Goal: Task Accomplishment & Management: Manage account settings

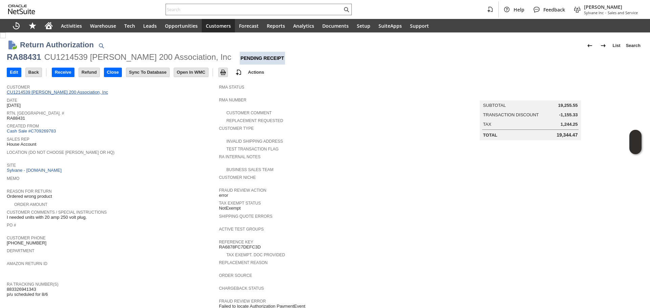
click at [75, 91] on link "CU1214539 Winston Towers 200 Association, Inc" at bounding box center [58, 92] width 103 height 5
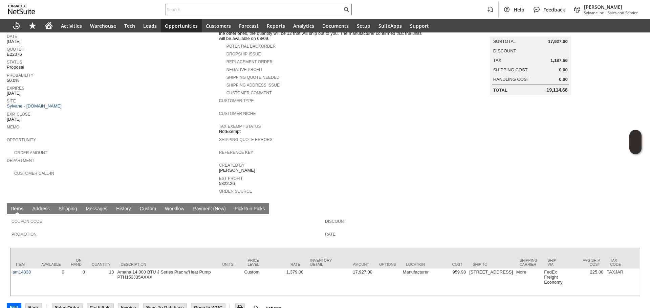
scroll to position [75, 0]
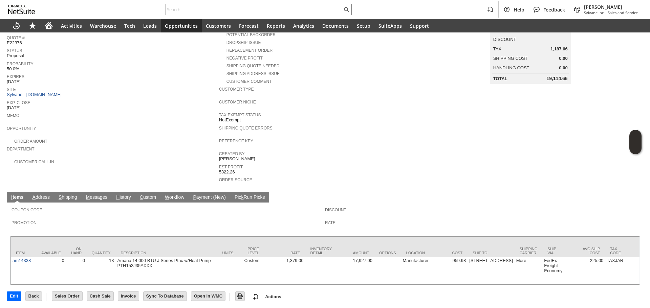
click at [118, 195] on td "H istory" at bounding box center [124, 197] width 24 height 11
click at [124, 195] on link "H istory" at bounding box center [123, 198] width 18 height 6
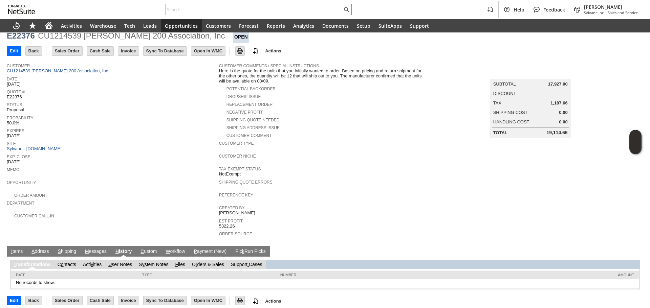
scroll to position [0, 0]
click at [156, 262] on link "S y stem Notes" at bounding box center [153, 264] width 29 height 5
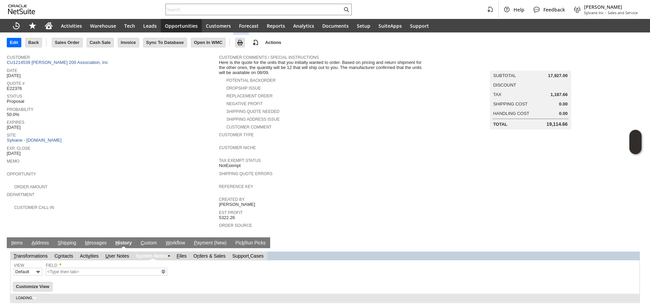
type input "1 to 25 of 63"
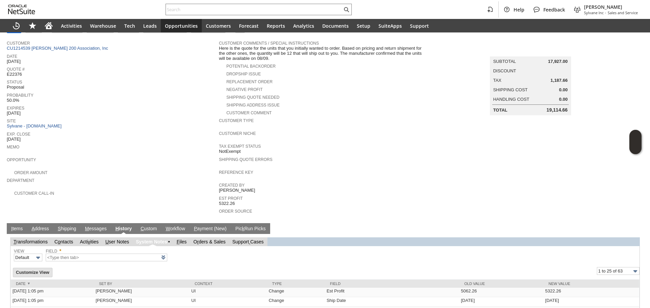
scroll to position [179, 0]
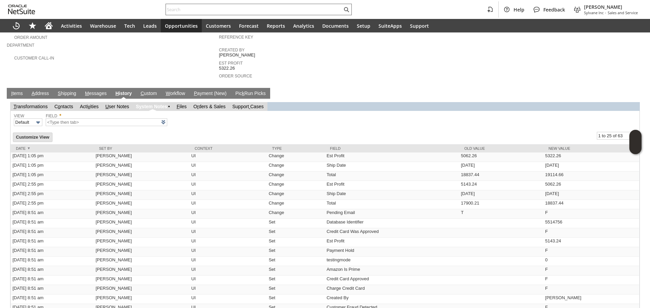
click at [215, 4] on div at bounding box center [258, 10] width 186 height 12
paste input "P218716"
click at [214, 6] on input "P218716" at bounding box center [254, 9] width 176 height 8
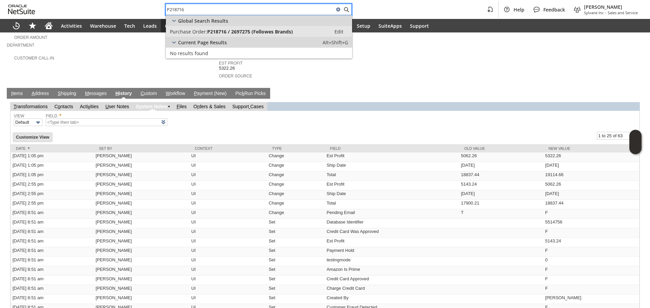
type input "P218716"
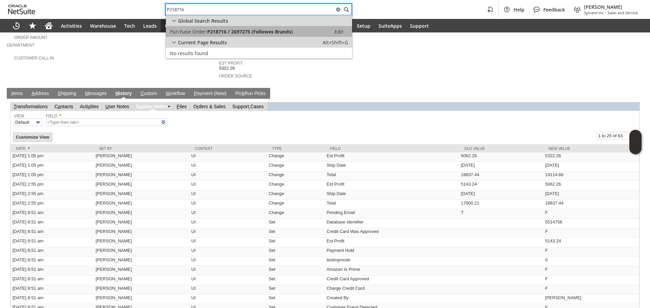
click at [208, 30] on span "P218716 / 2697275 (Fellowes Brands)" at bounding box center [250, 31] width 86 height 6
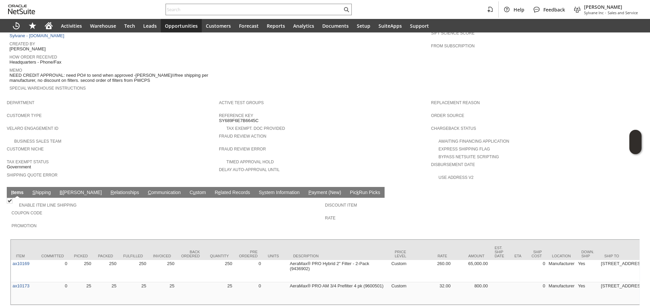
scroll to position [305, 0]
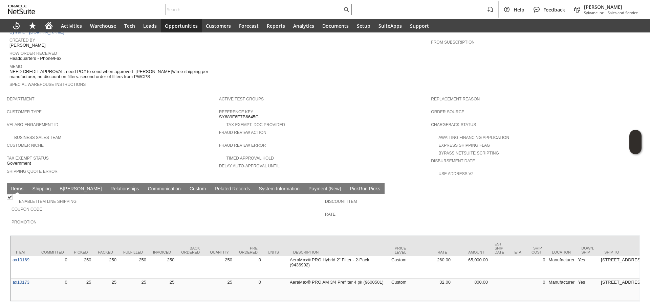
click at [56, 183] on td "B illing" at bounding box center [80, 188] width 51 height 11
click at [45, 186] on link "S hipping" at bounding box center [42, 189] width 22 height 6
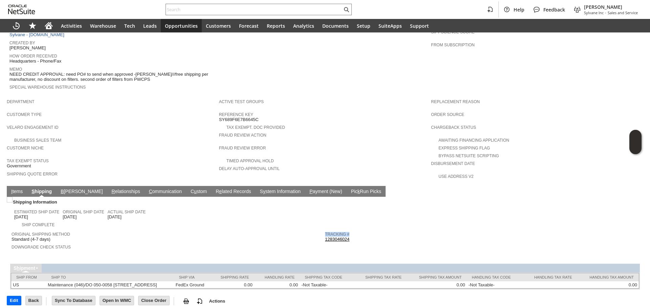
copy table "Tracking #"
drag, startPoint x: 356, startPoint y: 228, endPoint x: 322, endPoint y: 226, distance: 33.9
click at [325, 228] on tbody "Tracking # 1283046024 Return Tracking #" at bounding box center [481, 239] width 313 height 22
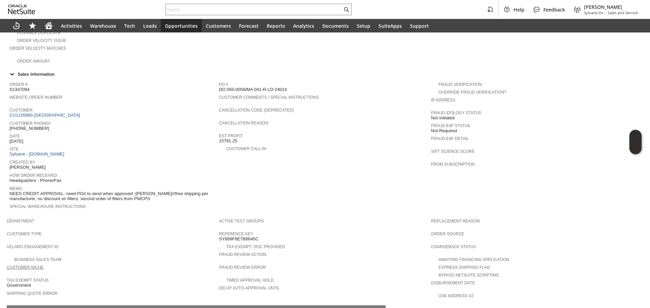
scroll to position [166, 0]
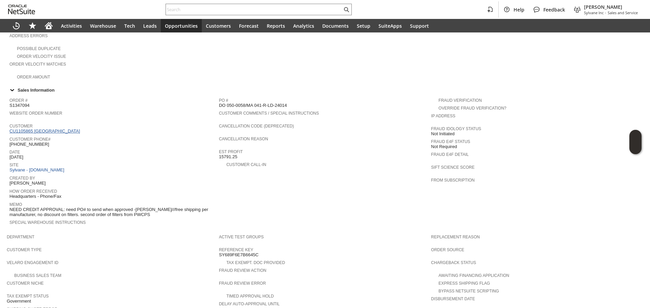
click at [62, 129] on link "CU1105865 Prince William County Public Schools" at bounding box center [45, 131] width 72 height 5
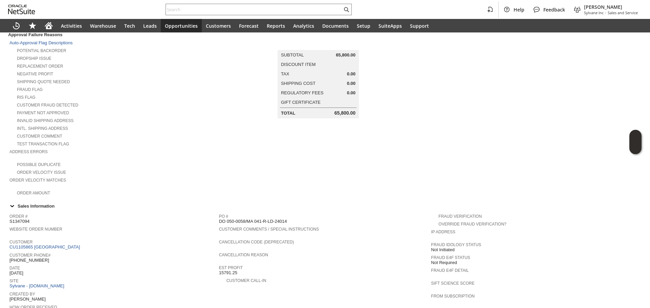
scroll to position [31, 0]
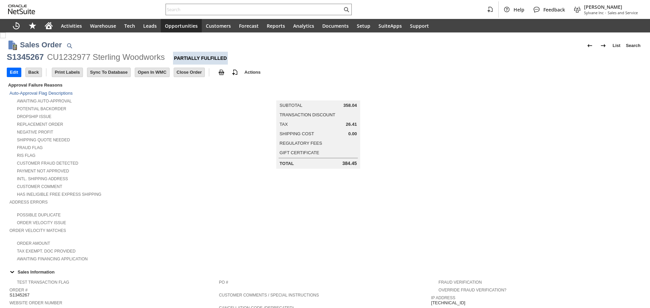
scroll to position [328, 0]
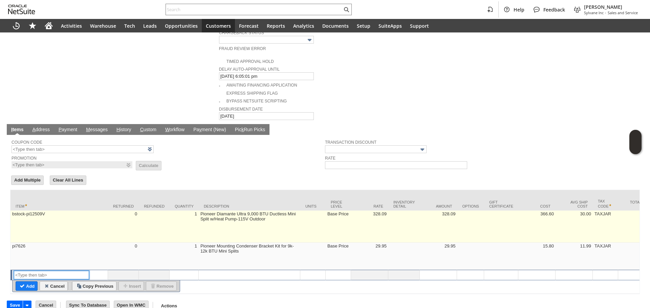
scroll to position [346, 0]
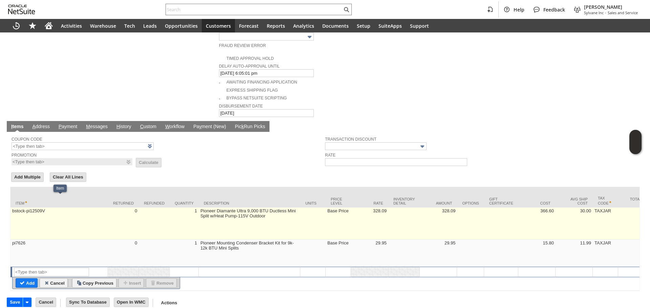
click at [83, 208] on td "bstock-pi12509V" at bounding box center [58, 224] width 97 height 32
type input "bstock-pi12509V"
type input "OK"
type input "Make Copy"
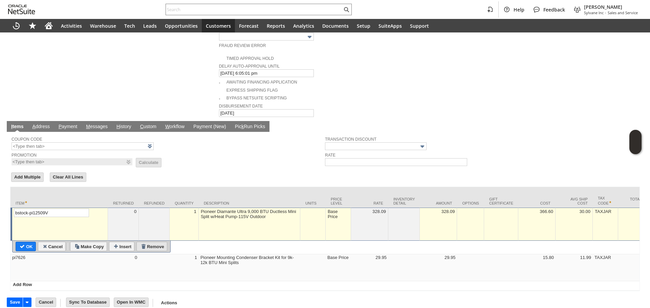
click at [153, 242] on input "Remove" at bounding box center [152, 246] width 30 height 9
type input "pi7626"
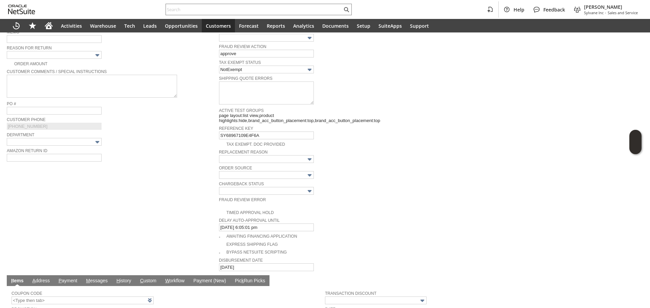
scroll to position [188, 0]
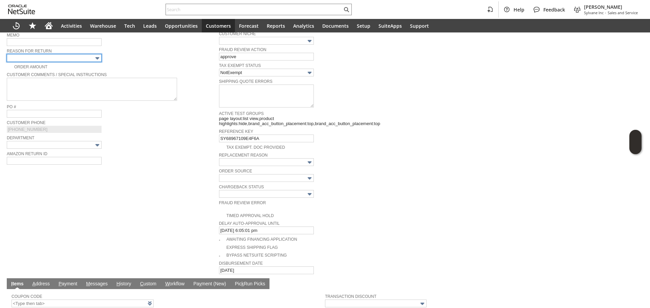
click at [86, 60] on body "Help Feedback Gary J Llanasas Sylvane Inc - Sales and Service Activities Wareho…" at bounding box center [325, 154] width 650 height 308
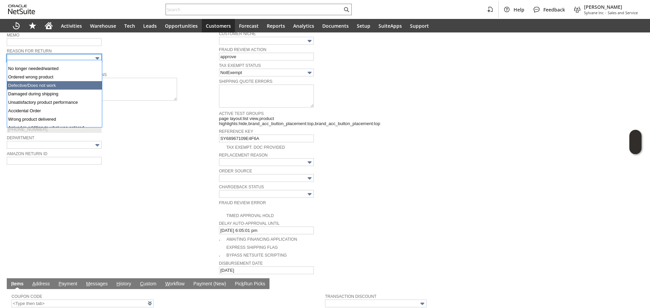
scroll to position [0, 0]
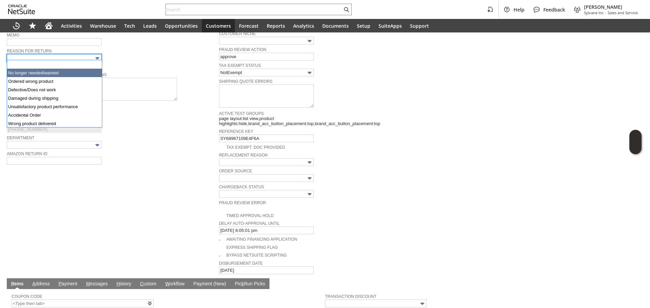
type input "No longer needed/wanted"
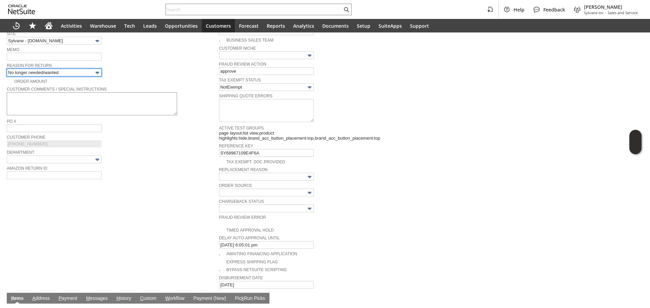
scroll to position [121, 0]
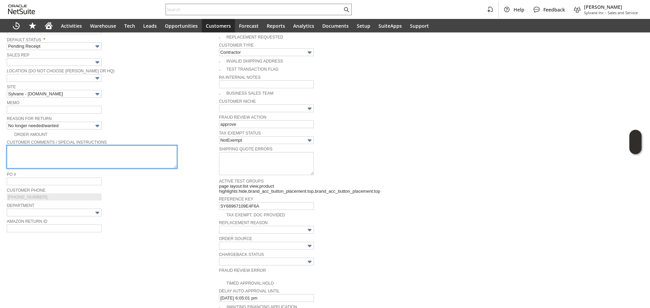
click at [87, 161] on textarea at bounding box center [92, 157] width 170 height 23
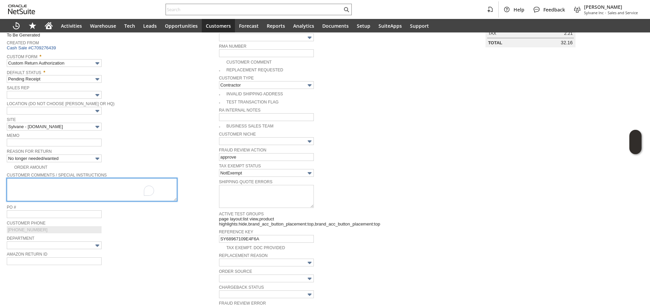
scroll to position [19, 0]
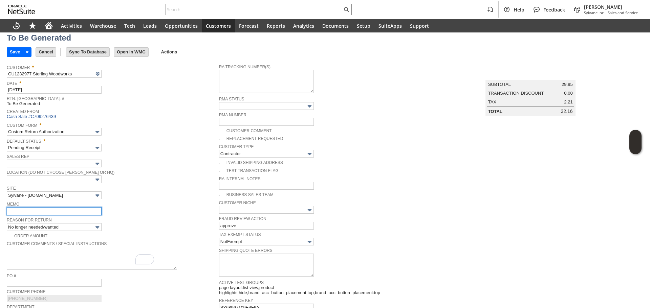
click at [92, 207] on input "text" at bounding box center [54, 211] width 95 height 8
paste input "P218564"
paste input "RMA# 216596"
paste input "text"
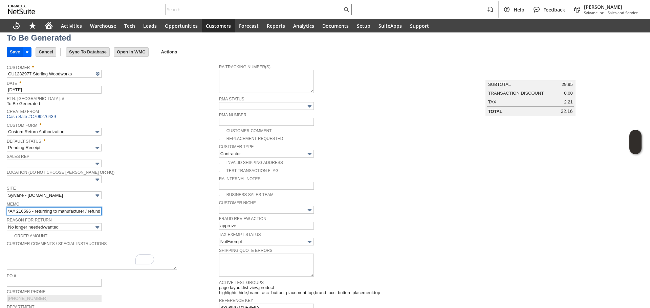
type input "RMA# 216596 - returning to manufacturer / refund"
click at [7, 48] on input "Save" at bounding box center [15, 52] width 16 height 9
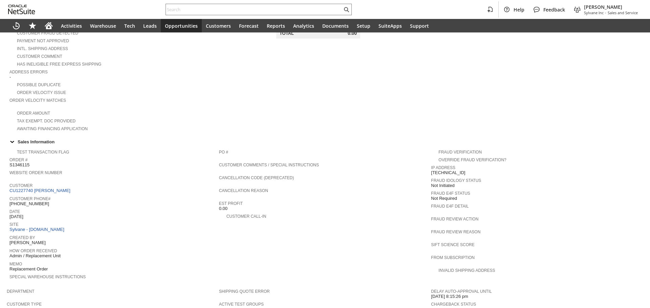
scroll to position [305, 0]
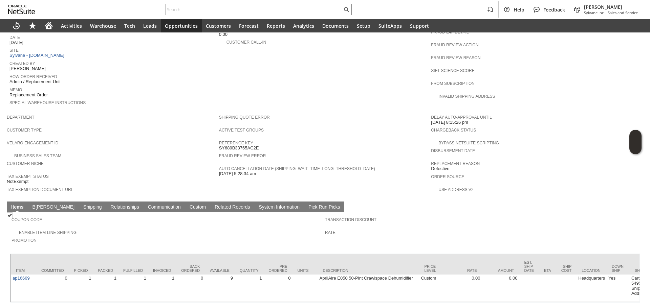
click at [82, 204] on link "S hipping" at bounding box center [93, 207] width 22 height 6
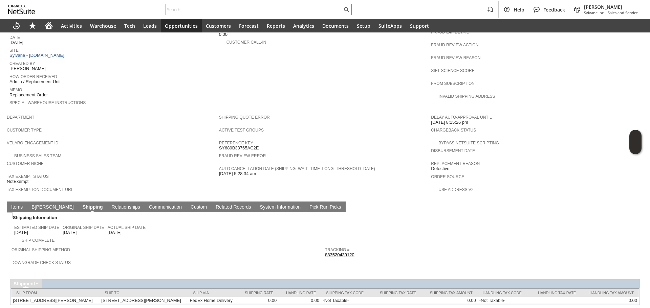
click at [342, 252] on link "883520439120" at bounding box center [339, 254] width 29 height 5
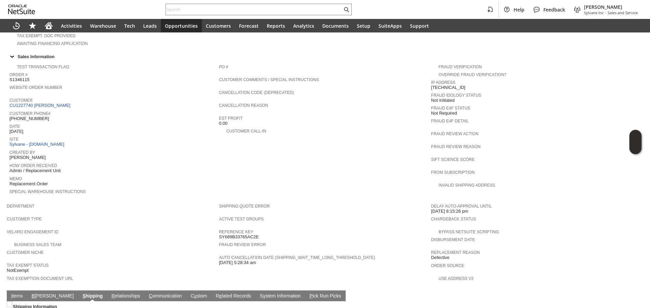
scroll to position [203, 0]
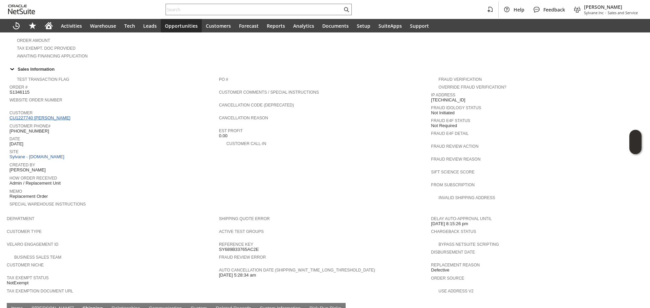
click at [40, 115] on link "CU1227740 [PERSON_NAME]" at bounding box center [40, 117] width 63 height 5
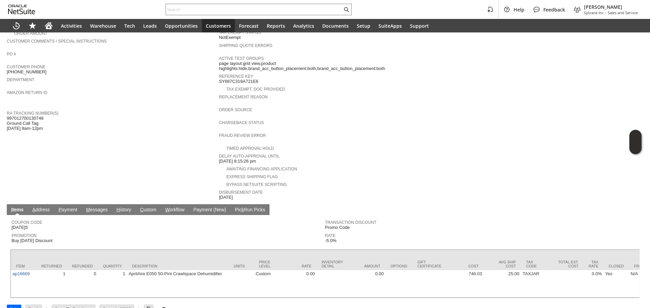
scroll to position [180, 0]
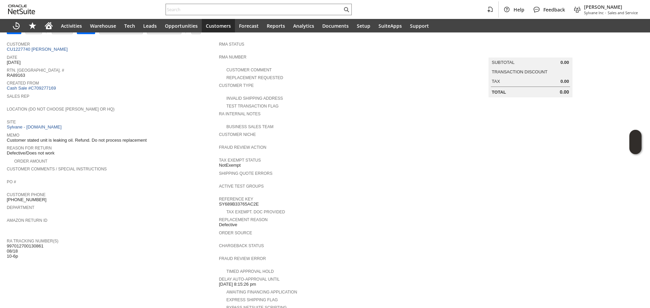
scroll to position [40, 0]
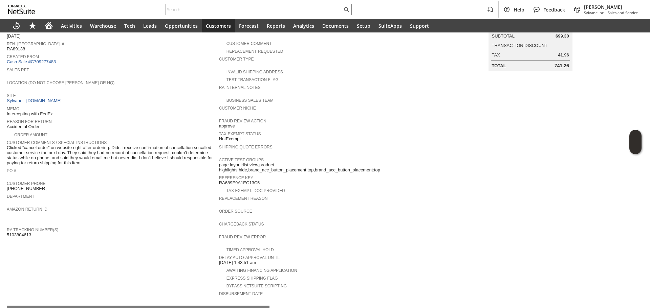
scroll to position [11, 0]
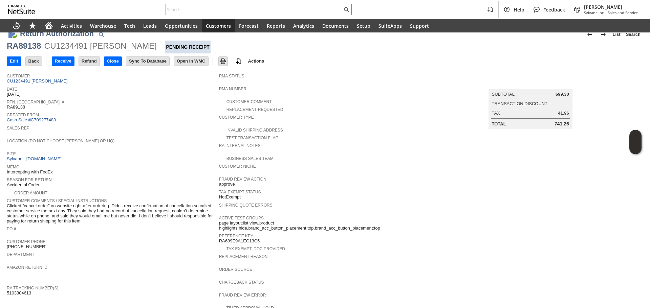
click at [150, 265] on div "Amazon Return ID" at bounding box center [111, 269] width 209 height 12
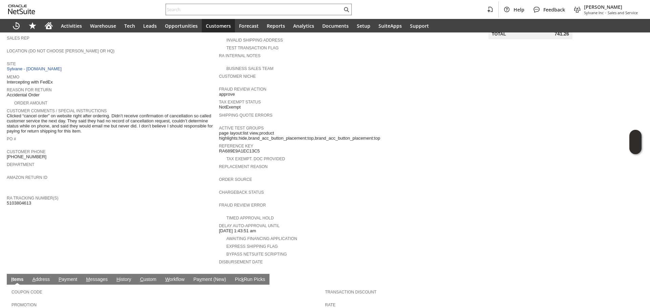
scroll to position [45, 0]
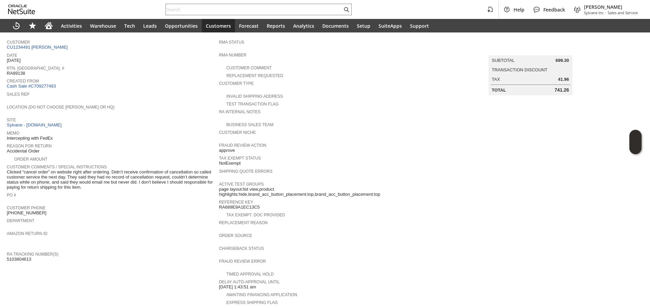
click at [20, 258] on td "Customer CU1234491 brandon gallagher Date 8/14/2025 Rtn. Auth. # RA89138 Create…" at bounding box center [113, 181] width 212 height 291
click at [20, 257] on span "5103804613" at bounding box center [19, 259] width 24 height 5
copy span "5103804613"
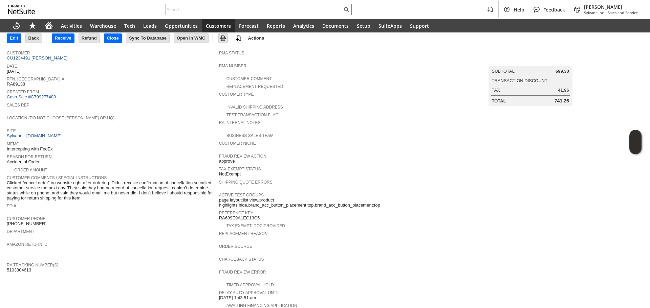
scroll to position [0, 0]
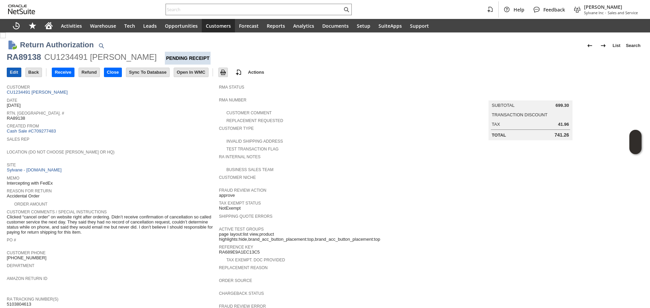
click at [20, 70] on input "Edit" at bounding box center [14, 72] width 14 height 9
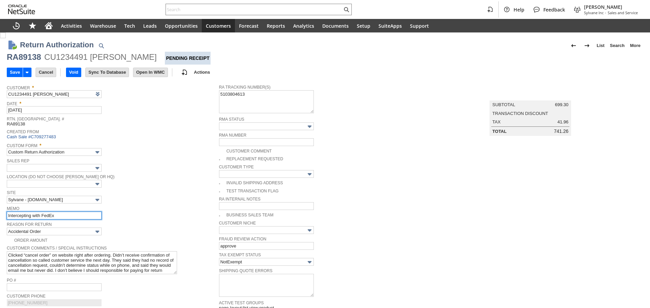
click at [82, 215] on input "Intercepting with FedEx" at bounding box center [54, 216] width 95 height 8
type input "Add"
type input "Copy Previous"
type input "Intercepting with [PERSON_NAME] / received and signed by [PERSON_NAME] already"
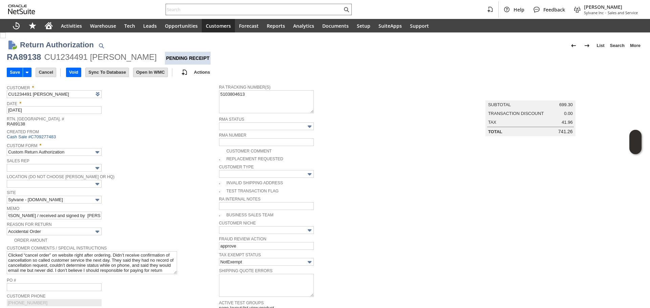
scroll to position [0, 0]
click at [20, 53] on div "RA89138" at bounding box center [24, 57] width 34 height 11
copy div "RA89138"
click at [11, 71] on input "Save" at bounding box center [15, 72] width 16 height 9
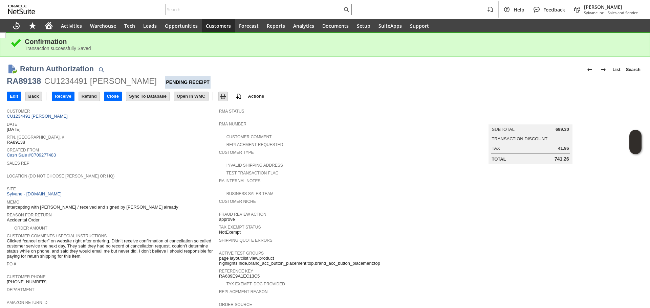
drag, startPoint x: 56, startPoint y: 121, endPoint x: 58, endPoint y: 117, distance: 4.8
click at [56, 121] on span "Date" at bounding box center [111, 123] width 209 height 7
click at [58, 117] on link "CU1234491 brandon gallagher" at bounding box center [38, 116] width 63 height 5
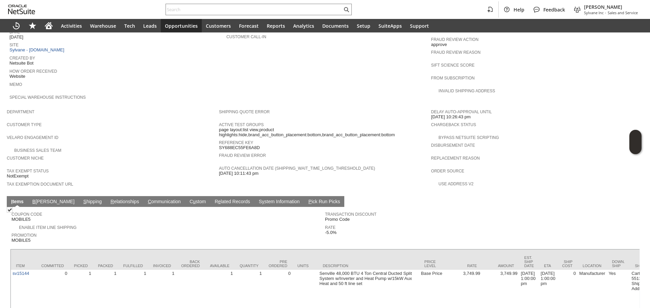
scroll to position [349, 0]
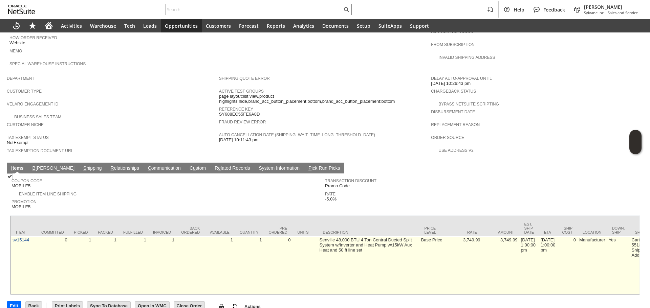
drag, startPoint x: 281, startPoint y: 223, endPoint x: 324, endPoint y: 223, distance: 42.3
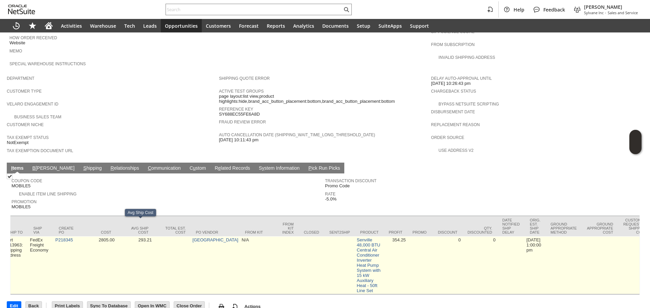
scroll to position [0, 625]
click at [77, 237] on td "P218345" at bounding box center [68, 266] width 25 height 58
click at [75, 238] on link "P218345" at bounding box center [67, 240] width 18 height 5
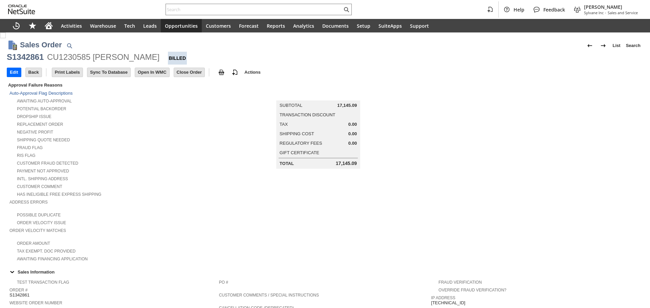
scroll to position [335, 0]
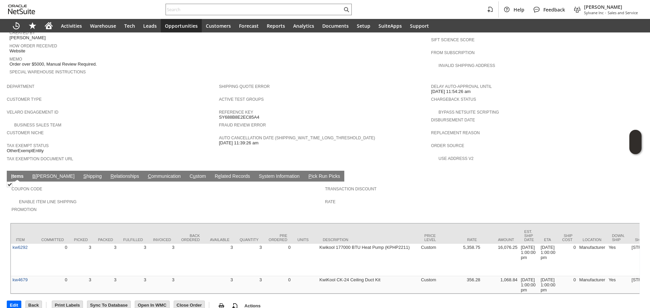
click at [82, 174] on link "S hipping" at bounding box center [93, 177] width 22 height 6
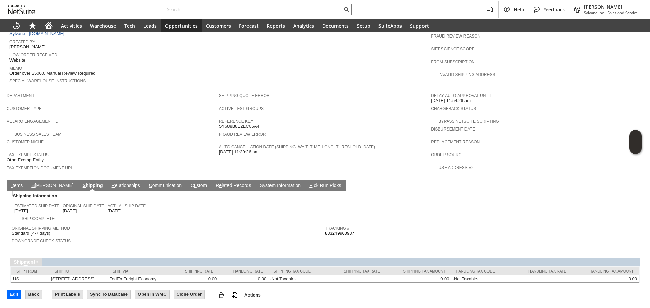
scroll to position [310, 0]
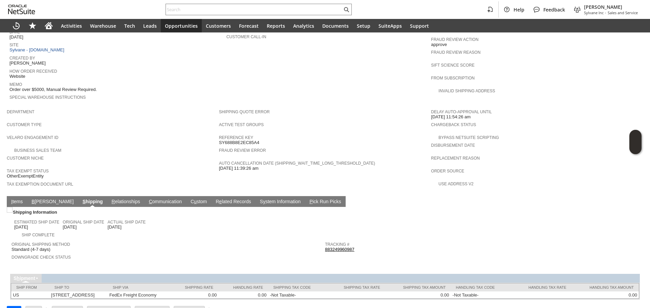
click at [332, 247] on link "883249960987" at bounding box center [339, 249] width 29 height 5
click at [16, 199] on link "I tems" at bounding box center [16, 202] width 15 height 6
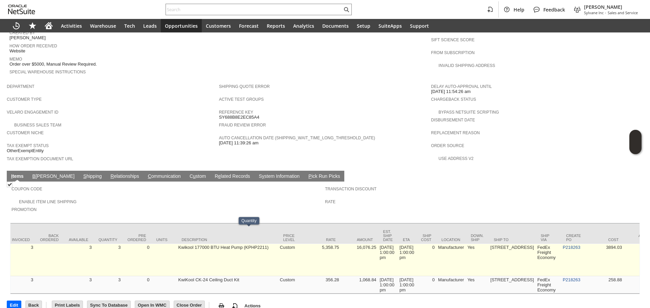
scroll to position [0, 291]
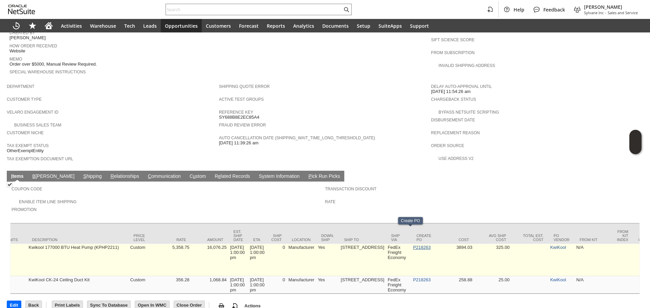
click at [413, 245] on link "P218263" at bounding box center [422, 247] width 18 height 5
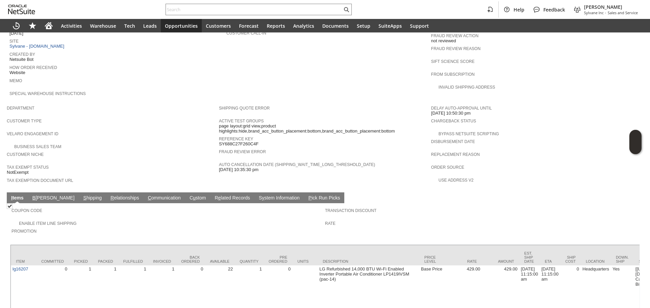
scroll to position [333, 0]
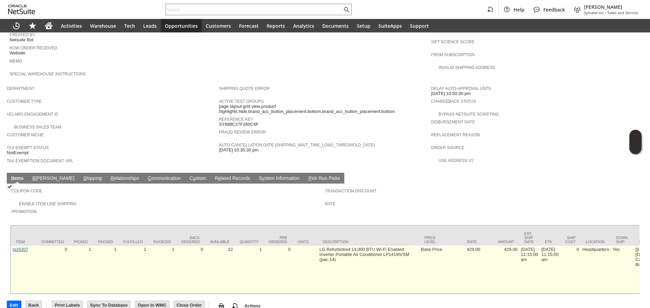
click at [24, 247] on link "lg16207" at bounding box center [21, 249] width 16 height 5
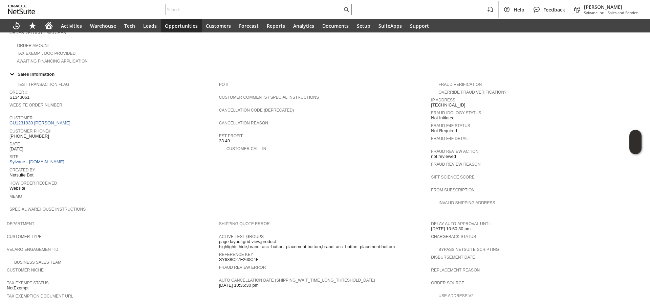
click at [45, 120] on link "CU1231030 Mike Parisi" at bounding box center [40, 122] width 63 height 5
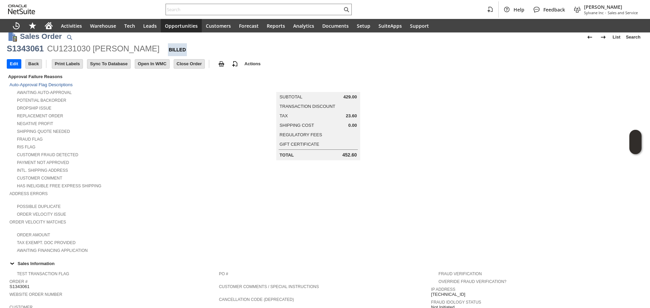
scroll to position [0, 0]
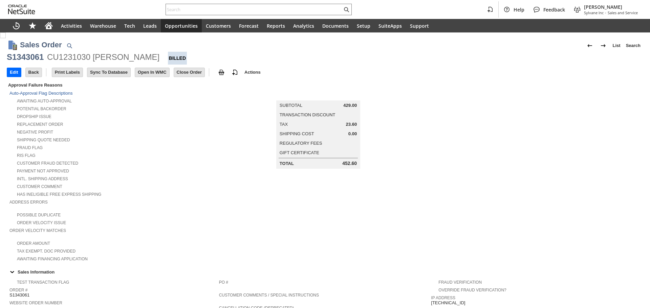
scroll to position [315, 0]
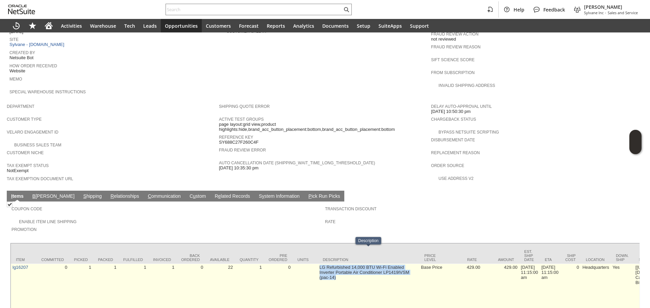
copy td "LG Refurbished 14,000 BTU Wi-Fi Enabled Inverter Portable Air Conditioner LP141…"
drag, startPoint x: 318, startPoint y: 252, endPoint x: 351, endPoint y: 260, distance: 33.5
click at [351, 264] on td "LG Refurbished 14,000 BTU Wi-Fi Enabled Inverter Portable Air Conditioner LP141…" at bounding box center [369, 288] width 102 height 48
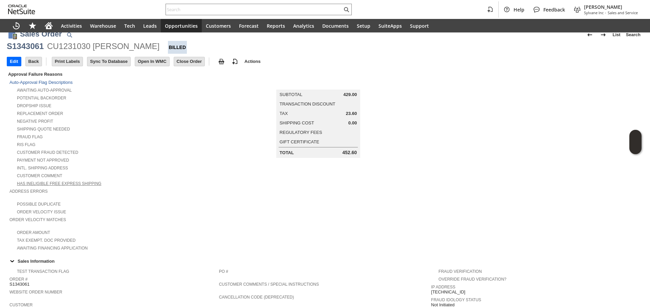
scroll to position [0, 0]
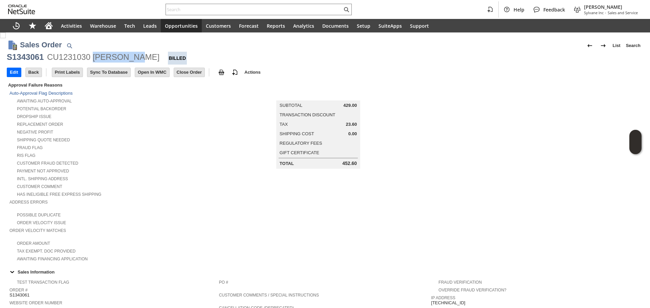
drag, startPoint x: 130, startPoint y: 58, endPoint x: 96, endPoint y: 57, distance: 33.9
click at [96, 57] on div "CU1231030 [PERSON_NAME]" at bounding box center [103, 57] width 112 height 11
copy div "[PERSON_NAME]"
drag, startPoint x: 94, startPoint y: 57, endPoint x: 133, endPoint y: 58, distance: 38.6
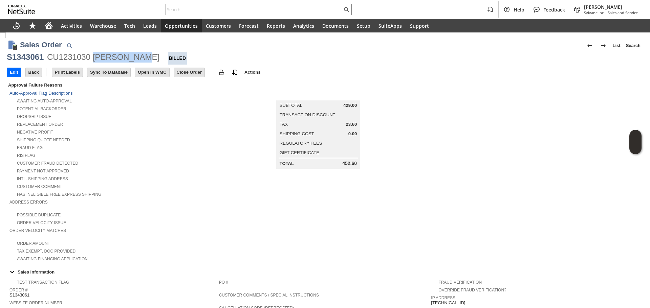
click at [133, 58] on div "S1343061 CU1231030 [PERSON_NAME] Billed" at bounding box center [325, 58] width 636 height 13
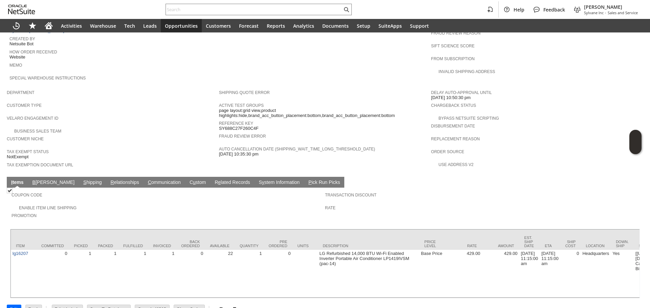
scroll to position [333, 0]
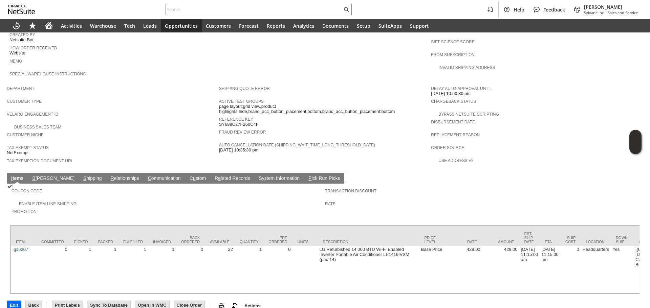
click at [79, 173] on td "S hipping" at bounding box center [92, 178] width 27 height 11
click at [82, 176] on link "S hipping" at bounding box center [93, 179] width 22 height 6
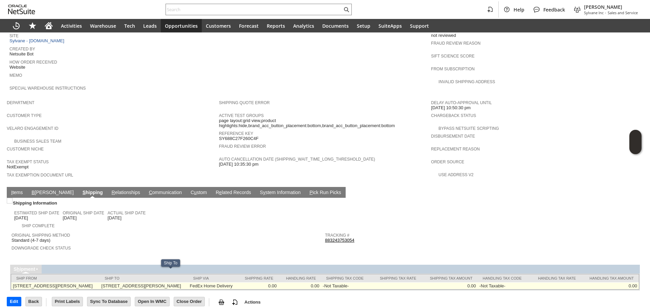
copy td "[STREET_ADDRESS][PERSON_NAME]"
drag, startPoint x: 124, startPoint y: 273, endPoint x: 155, endPoint y: 278, distance: 31.2
click at [155, 283] on td "[STREET_ADDRESS][PERSON_NAME]" at bounding box center [143, 286] width 88 height 7
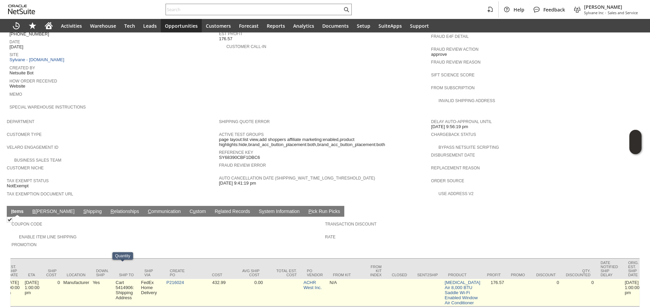
scroll to position [0, 536]
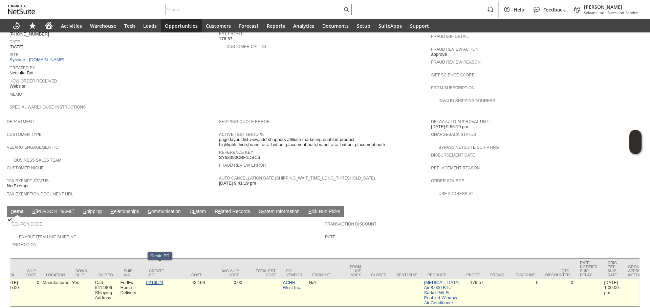
click at [154, 280] on link "P216024" at bounding box center [155, 282] width 18 height 5
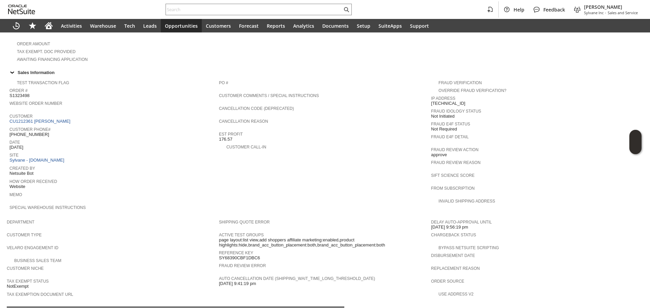
scroll to position [199, 0]
click at [57, 120] on link "CU1212361 [PERSON_NAME]" at bounding box center [40, 122] width 63 height 5
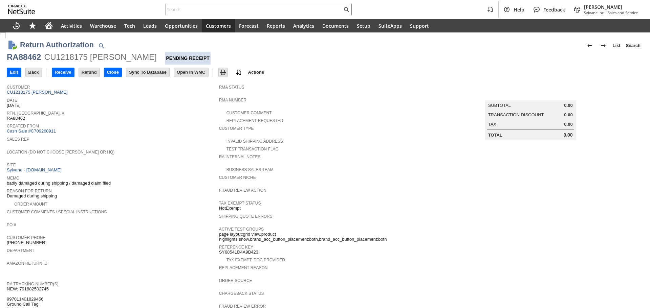
scroll to position [68, 0]
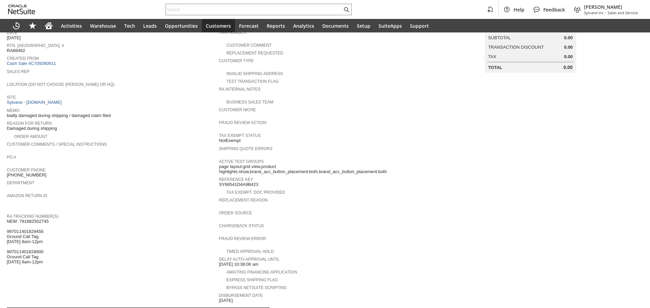
click at [38, 219] on span "NEW: 791882502745 997011401829456 Ground Call Tag [DATE] 8am-12pm 9970114018288…" at bounding box center [28, 242] width 42 height 46
copy span "791882502745"
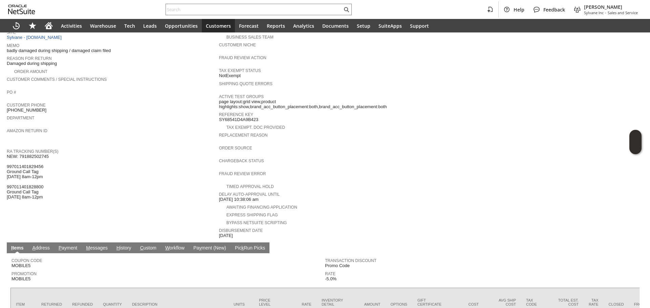
scroll to position [147, 0]
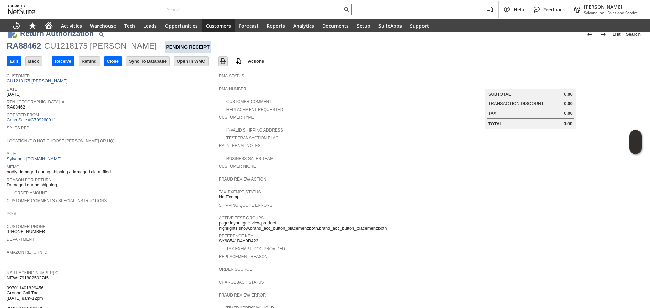
click at [55, 81] on link "CU1218175 [PERSON_NAME]" at bounding box center [38, 81] width 63 height 5
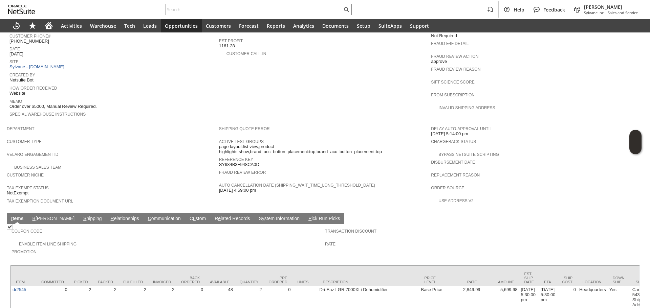
scroll to position [308, 0]
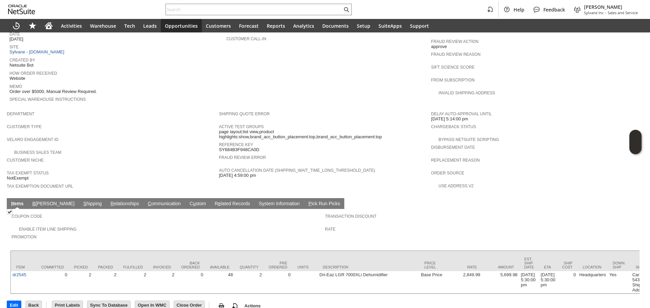
click at [196, 247] on div at bounding box center [324, 248] width 629 height 3
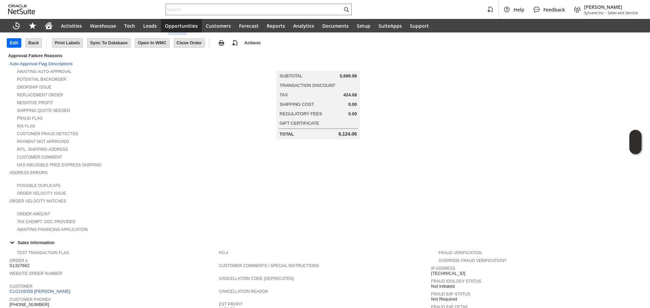
scroll to position [3, 0]
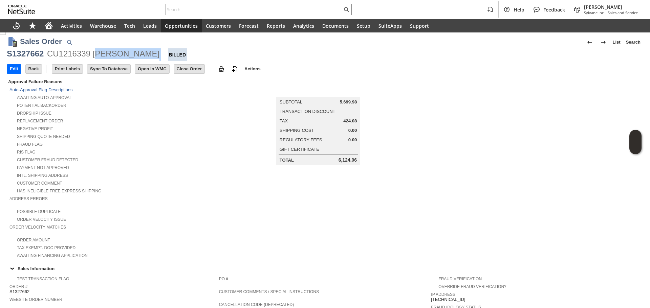
copy div "onica Riding"
copy div "Monica Riding"
drag, startPoint x: 148, startPoint y: 54, endPoint x: 96, endPoint y: 56, distance: 52.1
click at [96, 56] on div "S1327662 CU1216339 Monica Riding Billed" at bounding box center [325, 54] width 636 height 13
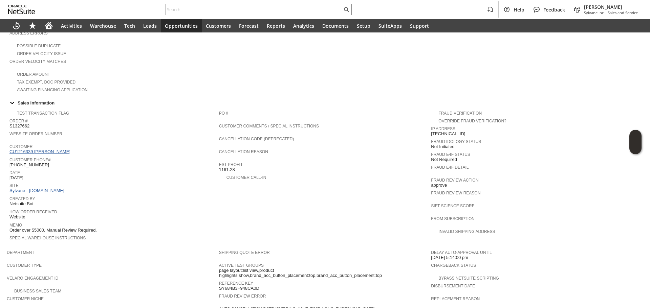
click at [46, 149] on link "CU1216339 Monica Riding" at bounding box center [40, 151] width 63 height 5
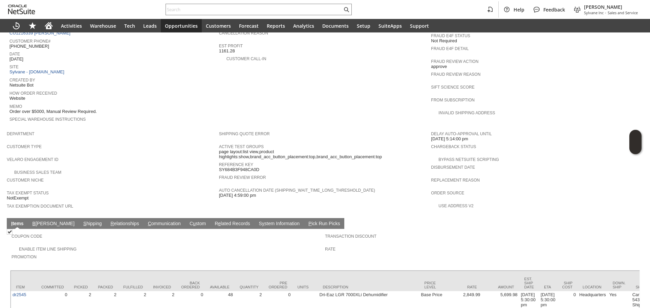
scroll to position [308, 0]
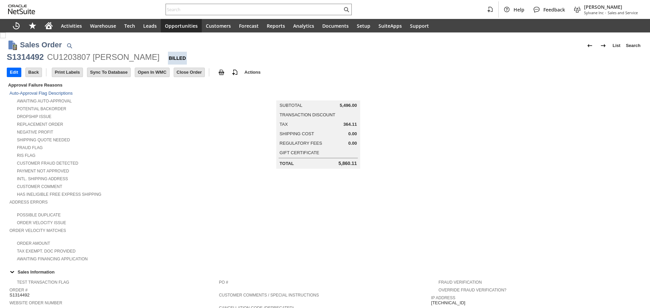
scroll to position [271, 0]
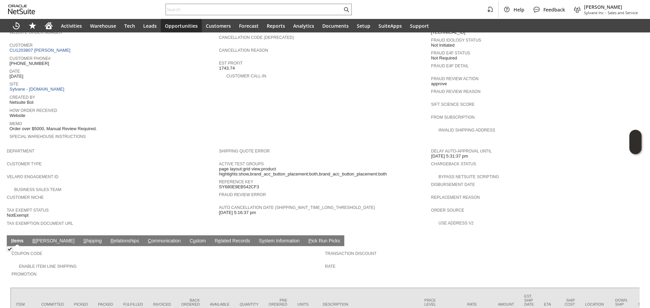
click at [155, 185] on div "Business Sales Team" at bounding box center [113, 188] width 212 height 7
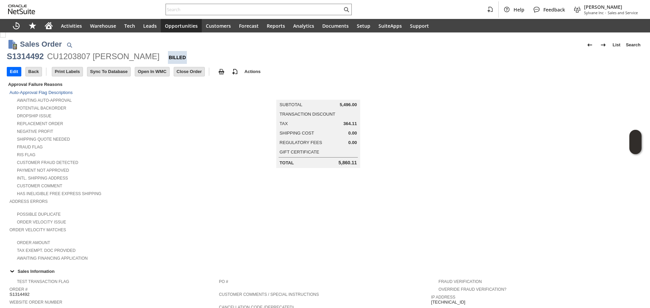
scroll to position [0, 0]
copy div "[PERSON_NAME]"
drag, startPoint x: 137, startPoint y: 53, endPoint x: 95, endPoint y: 58, distance: 42.6
click at [95, 58] on div "S1314492 CU1203807 [PERSON_NAME] Billed" at bounding box center [325, 58] width 636 height 13
click at [221, 8] on input "text" at bounding box center [254, 9] width 176 height 8
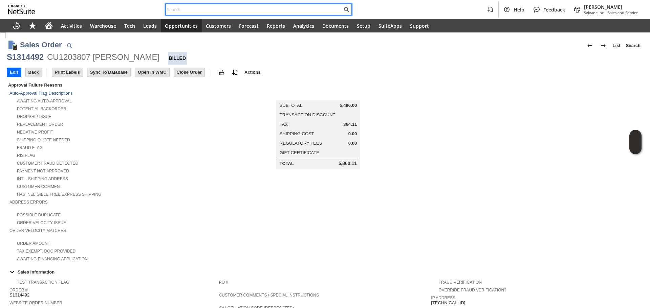
paste input "RA89231"
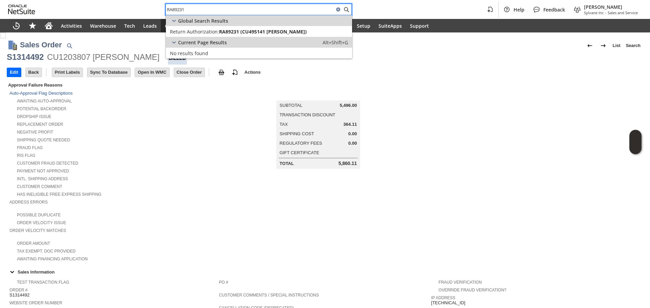
type input "RA89231"
click at [219, 35] on link "Return Authorization: RA89231 (CU495141 [PERSON_NAME]) Edit" at bounding box center [259, 31] width 186 height 11
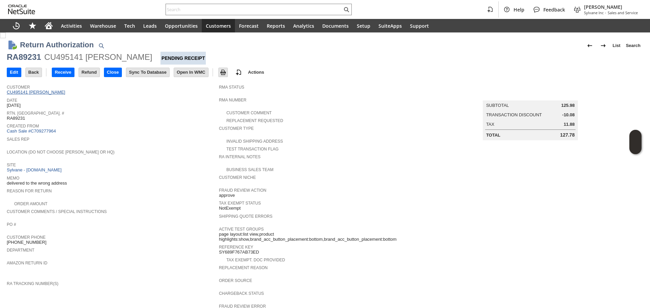
click at [66, 90] on link "CU495141 [PERSON_NAME]" at bounding box center [37, 92] width 60 height 5
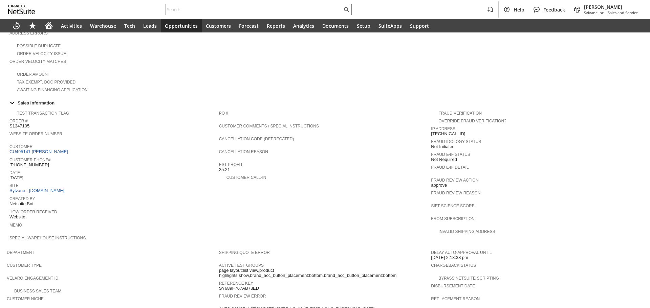
scroll to position [328, 0]
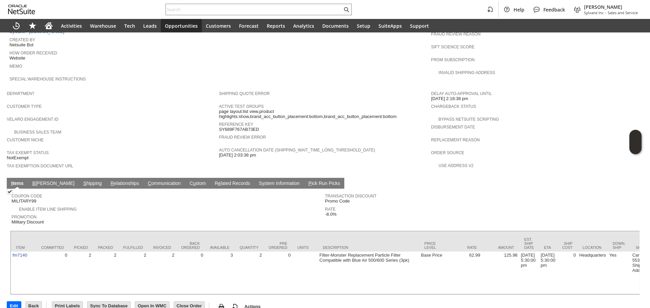
click at [83, 181] on span "S" at bounding box center [84, 183] width 3 height 5
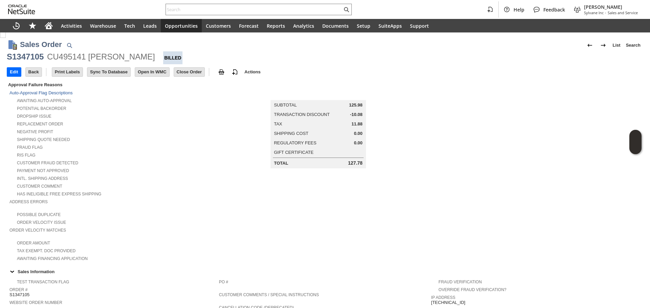
scroll to position [0, 0]
click at [20, 59] on div "S1347105" at bounding box center [25, 57] width 37 height 11
copy div "S1347105"
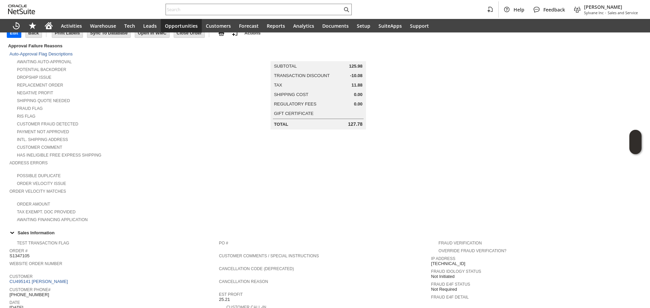
scroll to position [135, 0]
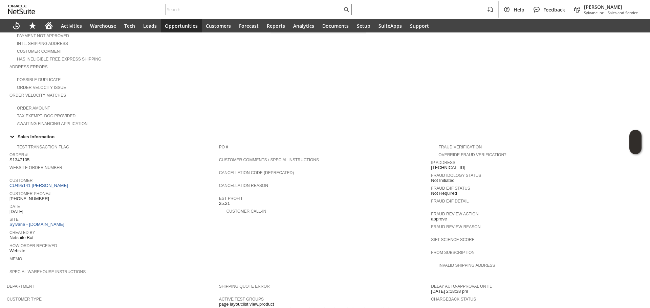
click at [47, 176] on span "Customer" at bounding box center [112, 179] width 206 height 7
click at [56, 180] on td "Customer CU495141 Colleen McDonough" at bounding box center [113, 182] width 209 height 13
click at [59, 183] on link "CU495141 [PERSON_NAME]" at bounding box center [39, 185] width 60 height 5
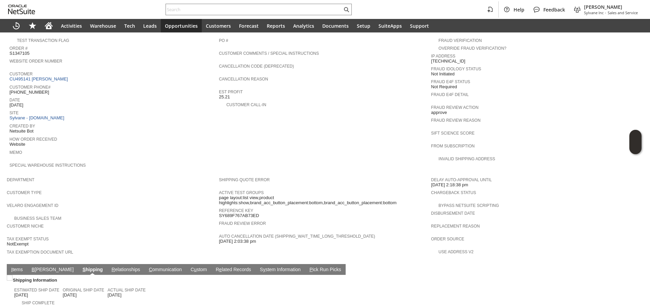
scroll to position [271, 0]
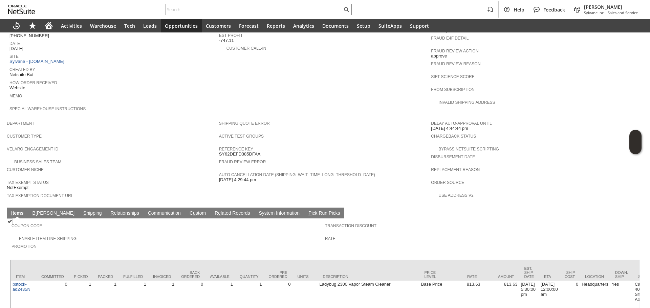
scroll to position [305, 0]
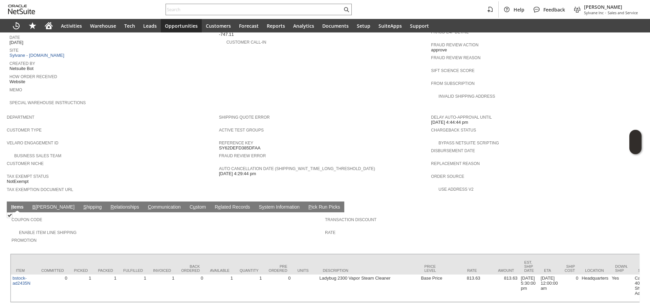
click at [79, 202] on td "S hipping" at bounding box center [92, 207] width 27 height 11
click at [82, 204] on link "S hipping" at bounding box center [93, 207] width 22 height 6
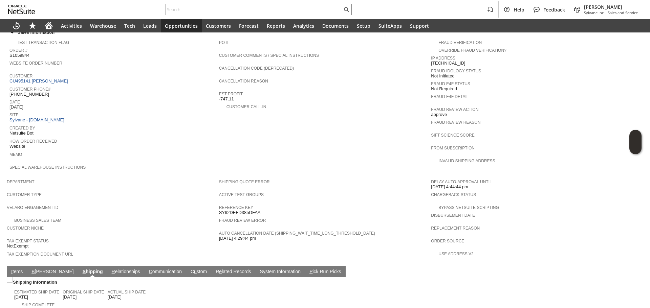
scroll to position [218, 0]
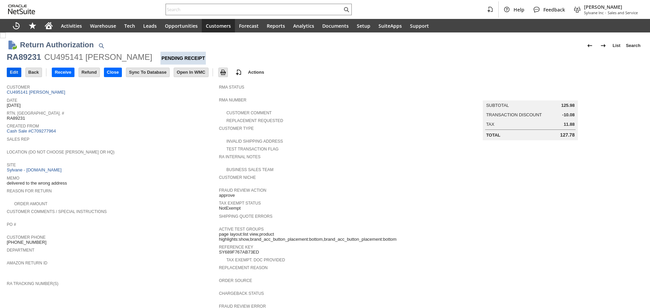
click at [15, 70] on input "Edit" at bounding box center [14, 72] width 14 height 9
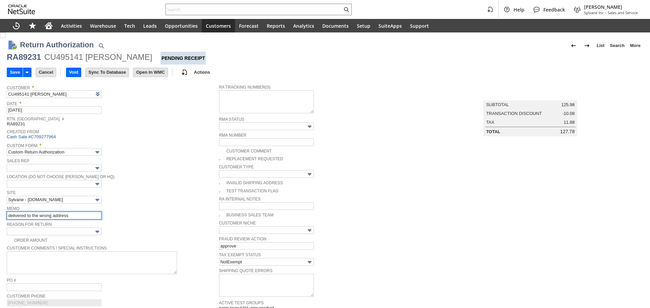
drag, startPoint x: 0, startPoint y: 0, endPoint x: 59, endPoint y: 216, distance: 223.8
click at [59, 216] on input "delivered to the wrong address" at bounding box center [54, 216] width 95 height 8
type input "Add"
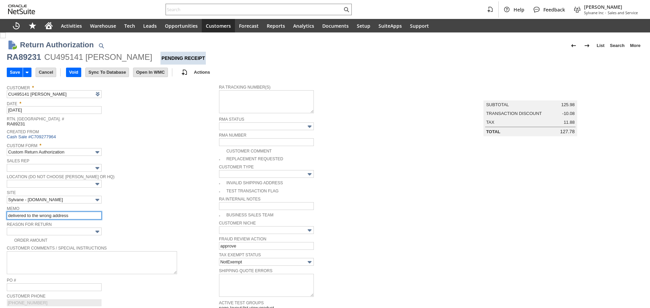
type input "Copy Previous"
click at [59, 216] on input "delivered to the wrong address" at bounding box center [54, 216] width 95 height 8
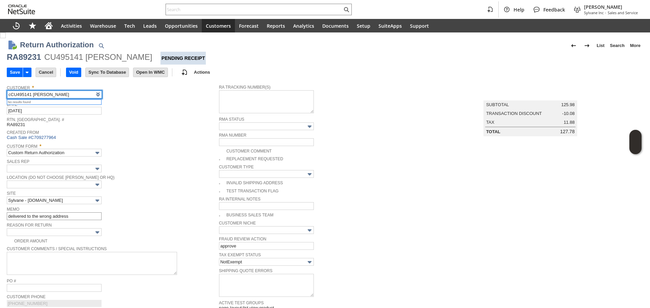
type input "CU495141 [PERSON_NAME]"
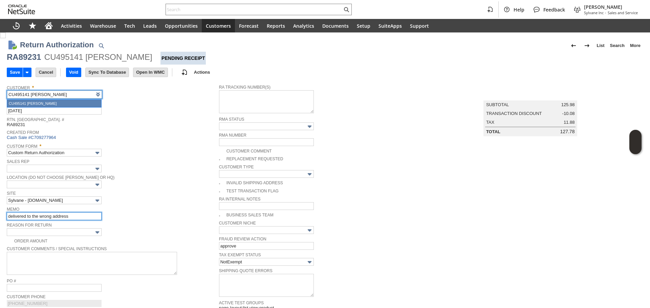
click at [59, 216] on input "delivered to the wrong address" at bounding box center [54, 217] width 95 height 8
click at [59, 216] on input "delivered to the wrong address" at bounding box center [54, 216] width 95 height 8
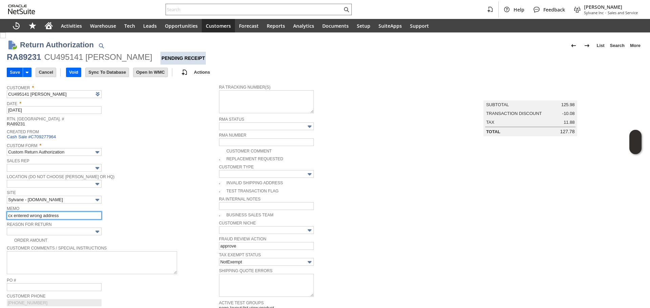
type input "cx entered wrong address"
click at [15, 75] on input "Save" at bounding box center [15, 72] width 16 height 9
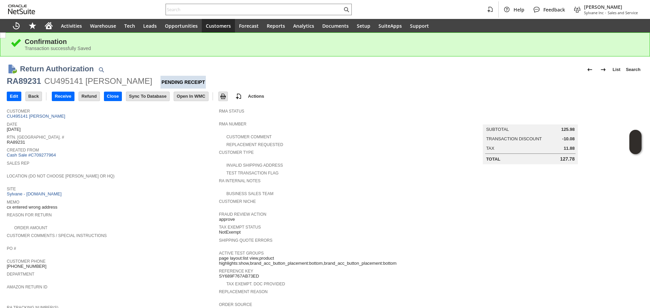
click at [28, 81] on div "RA89231" at bounding box center [24, 81] width 34 height 11
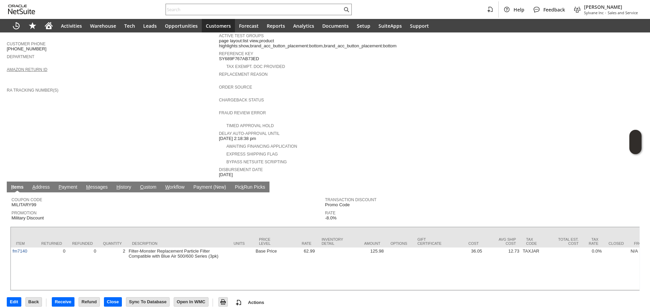
scroll to position [220, 0]
